Goal: Navigation & Orientation: Find specific page/section

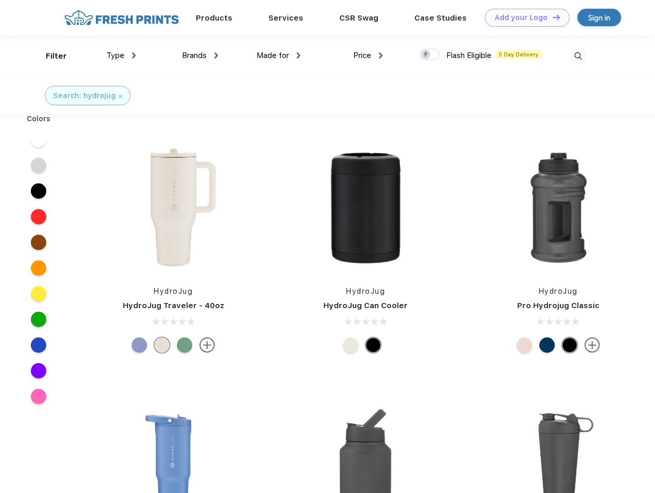
click at [523, 17] on link "Add your Logo Design Tool" at bounding box center [527, 18] width 85 height 18
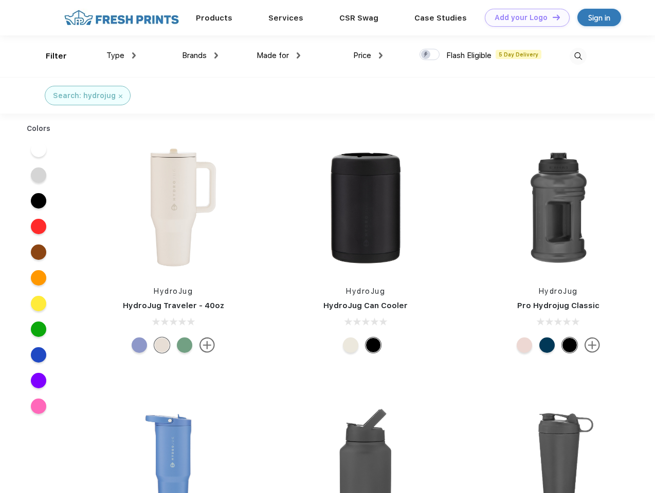
click at [0, 0] on div "Design Tool" at bounding box center [0, 0] width 0 height 0
click at [552, 17] on link "Add your Logo Design Tool" at bounding box center [527, 18] width 85 height 18
click at [49, 56] on div "Filter" at bounding box center [56, 56] width 21 height 12
click at [121, 56] on span "Type" at bounding box center [115, 55] width 18 height 9
click at [200, 56] on span "Brands" at bounding box center [194, 55] width 25 height 9
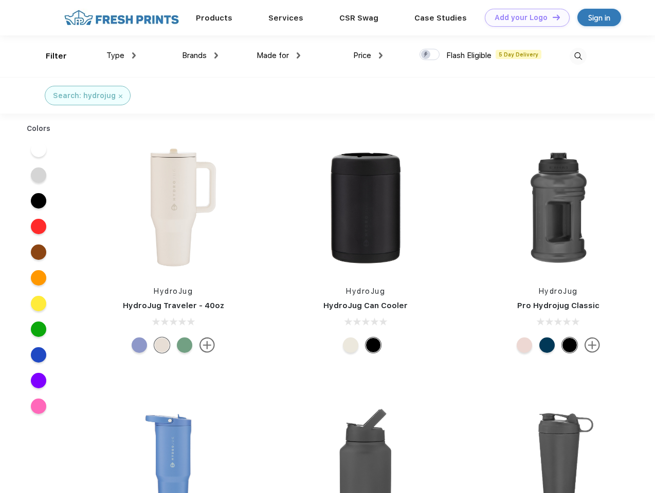
click at [279, 56] on span "Made for" at bounding box center [272, 55] width 32 height 9
click at [368, 56] on span "Price" at bounding box center [362, 55] width 18 height 9
click at [430, 55] on div at bounding box center [429, 54] width 20 height 11
click at [426, 55] on input "checkbox" at bounding box center [422, 51] width 7 height 7
click at [578, 56] on img at bounding box center [578, 56] width 17 height 17
